Goal: Find specific page/section: Find specific page/section

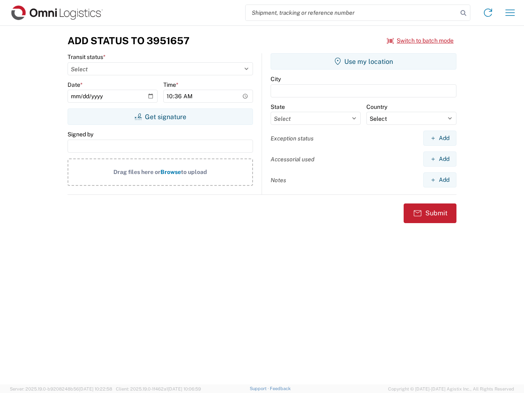
click at [352, 13] on input "search" at bounding box center [352, 13] width 212 height 16
click at [463, 13] on icon at bounding box center [463, 12] width 11 height 11
click at [488, 13] on icon at bounding box center [487, 12] width 13 height 13
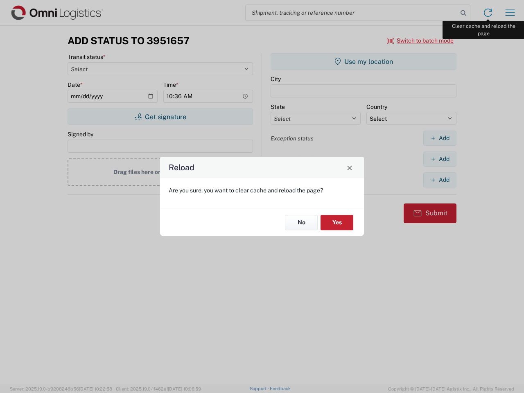
click at [510, 13] on div "Reload Are you sure, you want to clear cache and reload the page? No Yes" at bounding box center [262, 196] width 524 height 393
click at [420, 41] on div "Reload Are you sure, you want to clear cache and reload the page? No Yes" at bounding box center [262, 196] width 524 height 393
click at [160, 117] on div "Reload Are you sure, you want to clear cache and reload the page? No Yes" at bounding box center [262, 196] width 524 height 393
click at [364, 61] on div "Reload Are you sure, you want to clear cache and reload the page? No Yes" at bounding box center [262, 196] width 524 height 393
click at [440, 138] on div "Reload Are you sure, you want to clear cache and reload the page? No Yes" at bounding box center [262, 196] width 524 height 393
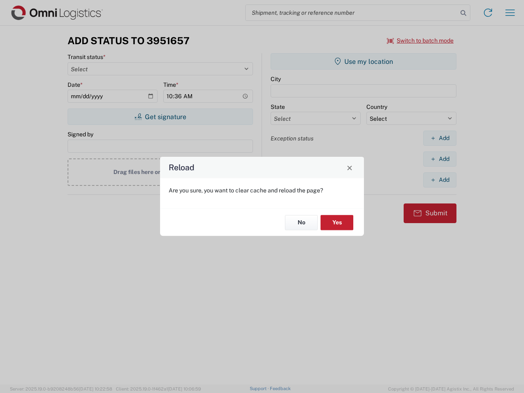
click at [440, 159] on div "Reload Are you sure, you want to clear cache and reload the page? No Yes" at bounding box center [262, 196] width 524 height 393
click at [440, 180] on div "Reload Are you sure, you want to clear cache and reload the page? No Yes" at bounding box center [262, 196] width 524 height 393
